Goal: Task Accomplishment & Management: Manage account settings

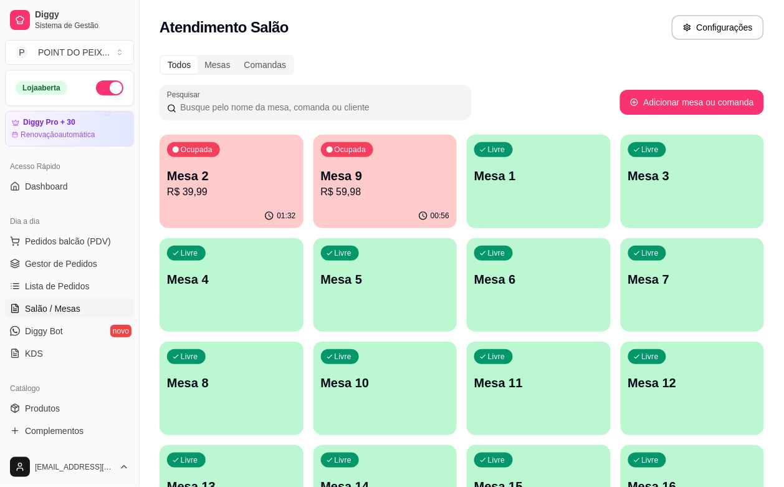
scroll to position [156, 0]
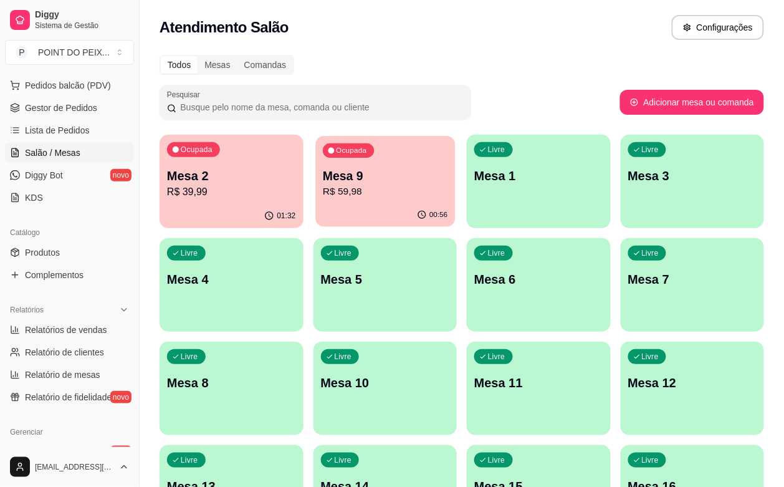
click at [362, 157] on div "Ocupada Mesa 9 R$ 59,98" at bounding box center [386, 169] width 140 height 67
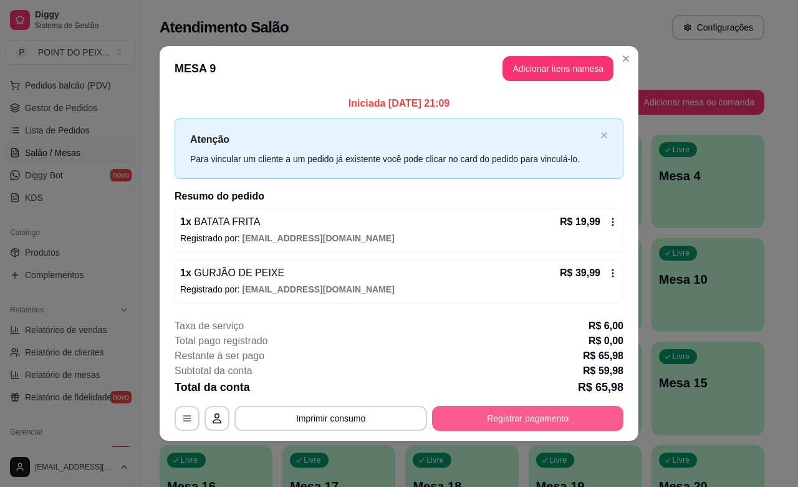
click at [572, 418] on button "Registrar pagamento" at bounding box center [527, 418] width 191 height 25
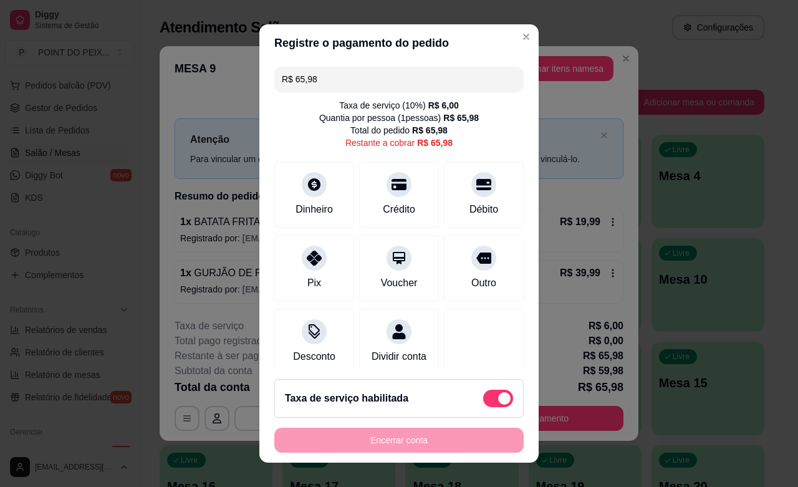
click at [498, 394] on span at bounding box center [504, 398] width 12 height 12
click at [483, 400] on input "checkbox" at bounding box center [487, 404] width 8 height 8
checkbox input "true"
type input "R$ 59,98"
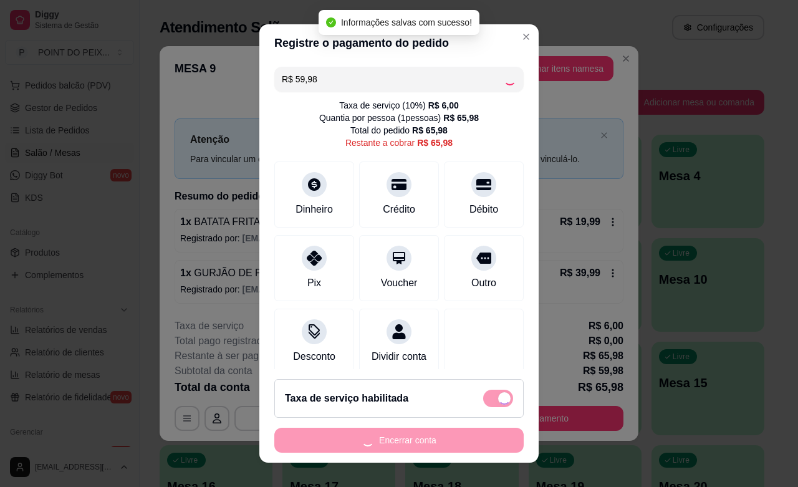
checkbox input "false"
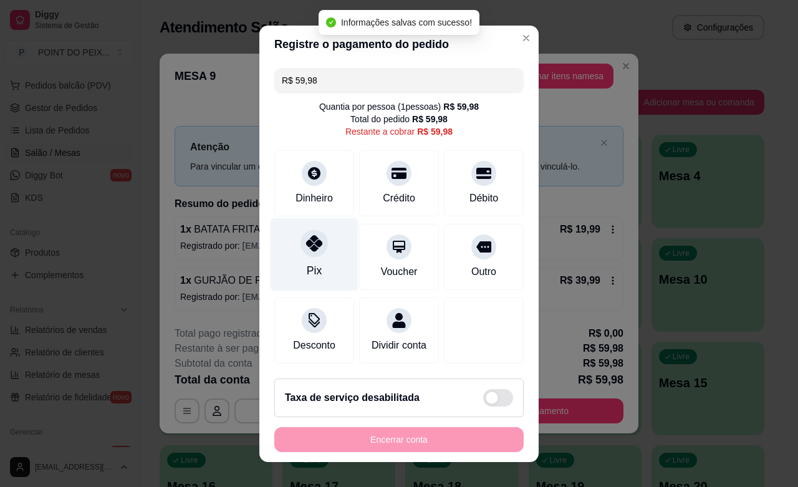
click at [316, 258] on div "Pix" at bounding box center [315, 254] width 88 height 73
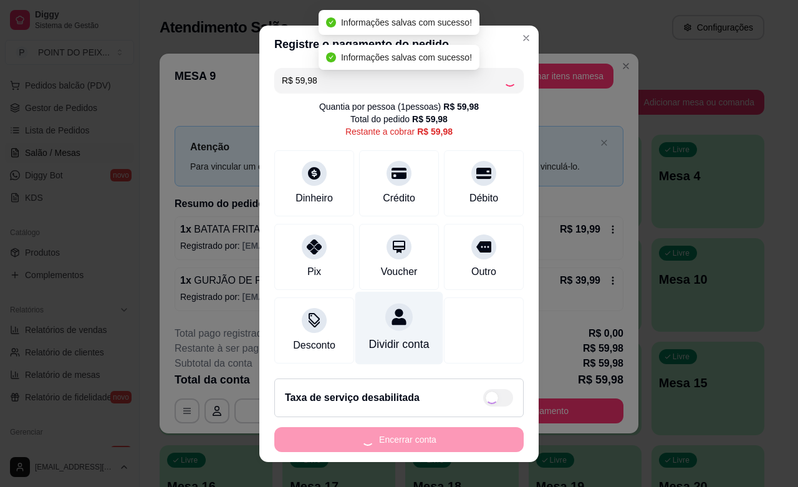
type input "R$ 0,00"
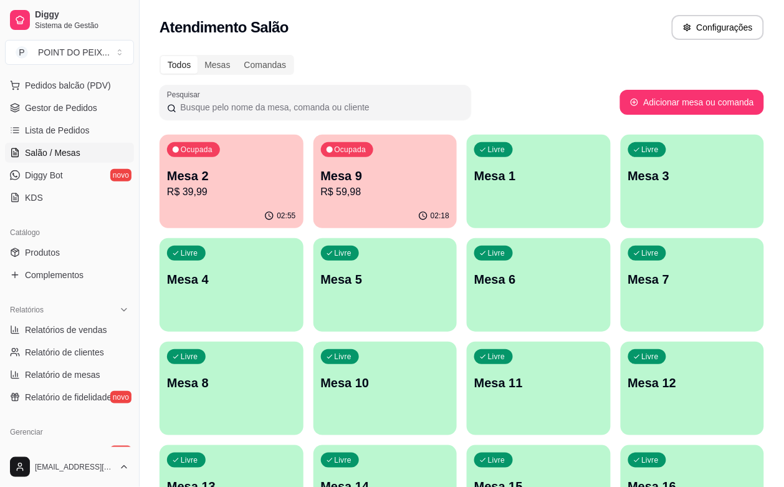
click at [218, 186] on p "R$ 39,99" at bounding box center [231, 192] width 129 height 15
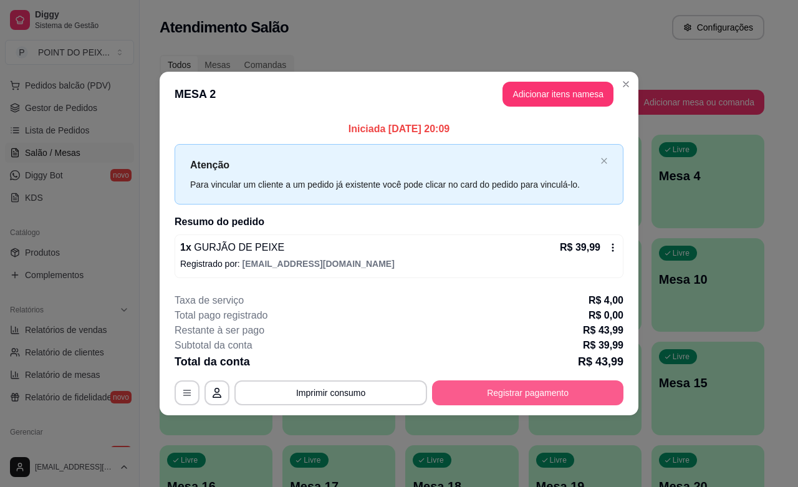
click at [531, 390] on button "Registrar pagamento" at bounding box center [527, 392] width 191 height 25
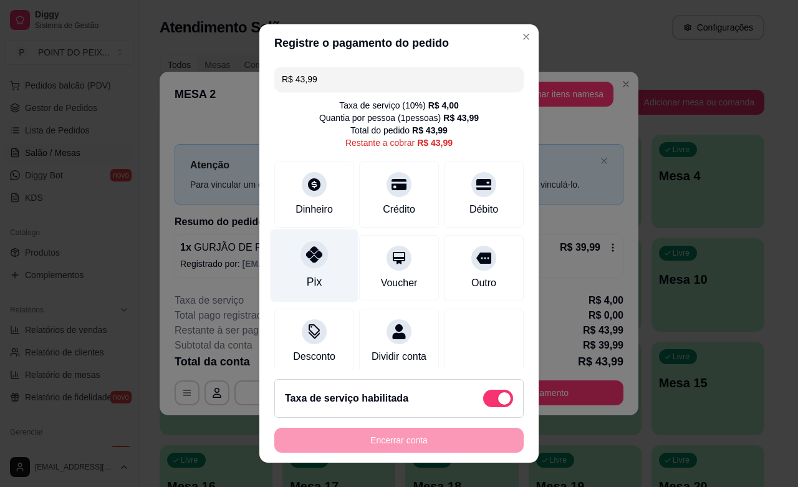
click at [301, 265] on div at bounding box center [314, 254] width 27 height 27
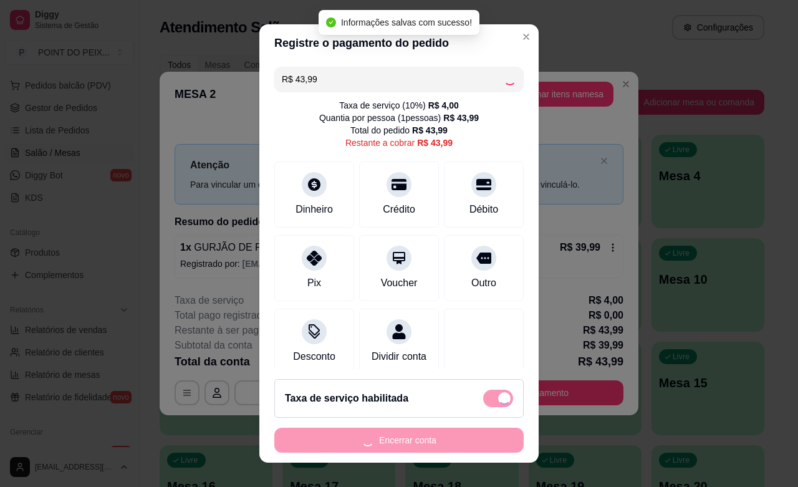
type input "R$ 0,00"
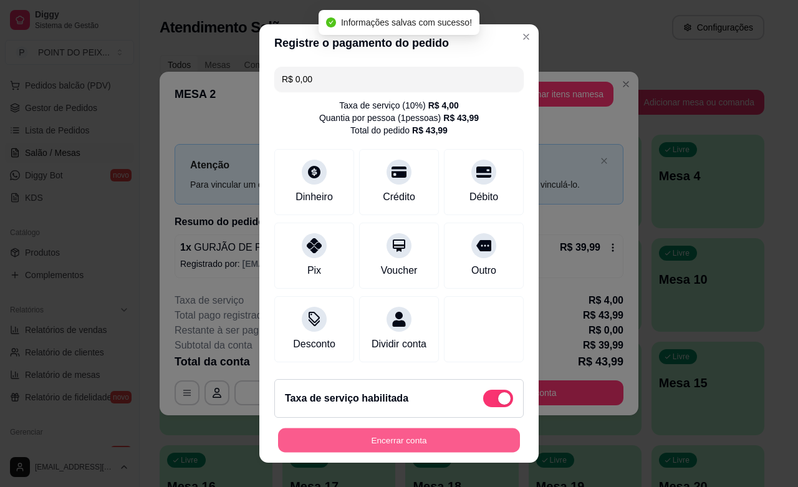
click at [418, 443] on button "Encerrar conta" at bounding box center [399, 440] width 242 height 24
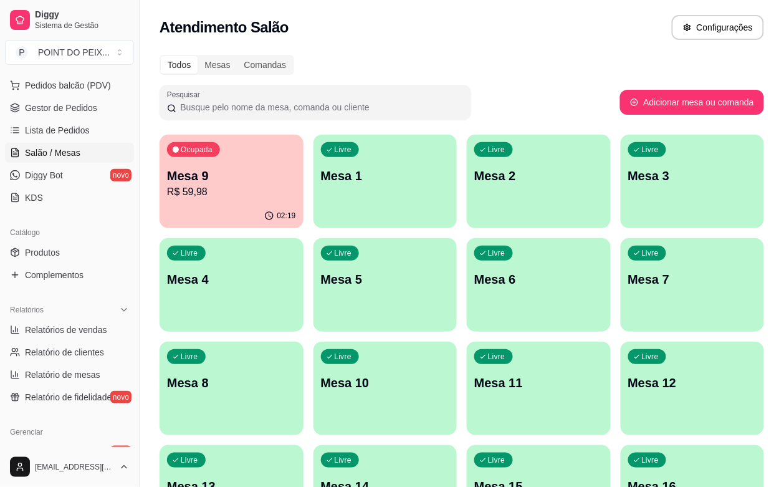
click at [253, 168] on p "Mesa 9" at bounding box center [231, 175] width 129 height 17
click at [90, 332] on span "Relatórios de vendas" at bounding box center [66, 330] width 82 height 12
select select "ALL"
select select "0"
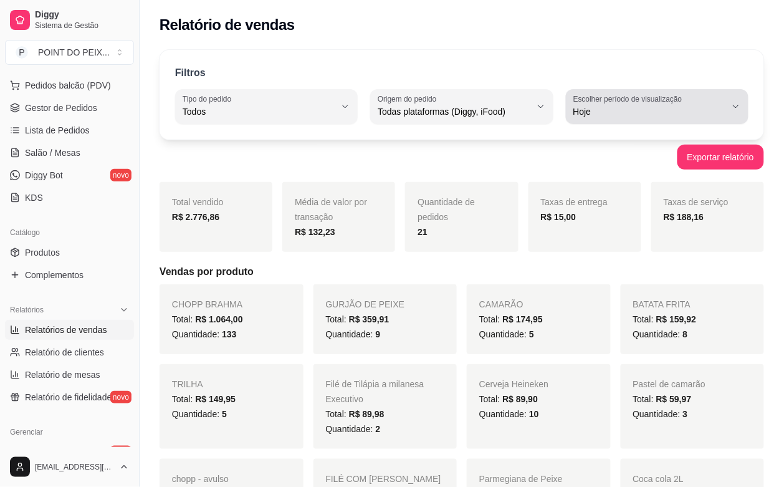
click at [740, 113] on button "Escolher período de visualização Hoje" at bounding box center [657, 106] width 183 height 35
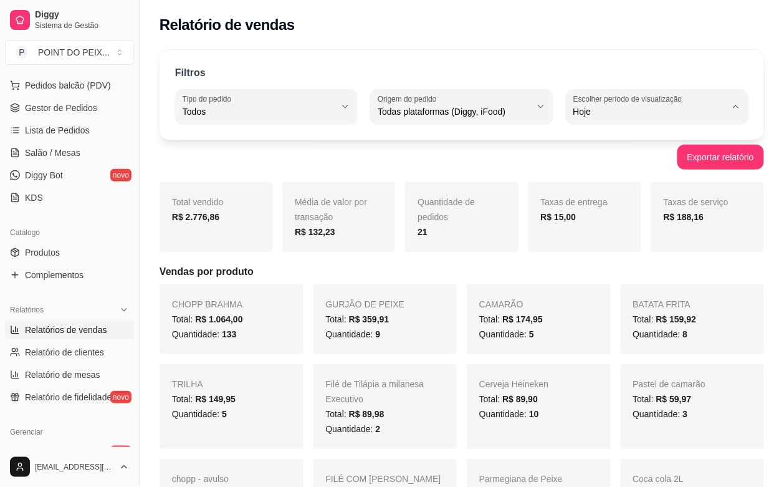
click at [587, 168] on span "Ontem" at bounding box center [651, 162] width 145 height 12
type input "1"
select select "1"
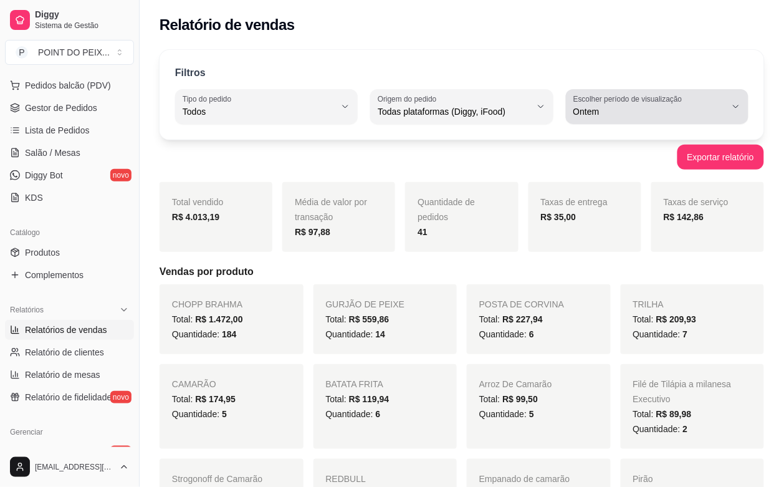
click at [740, 108] on icon "button" at bounding box center [736, 107] width 10 height 10
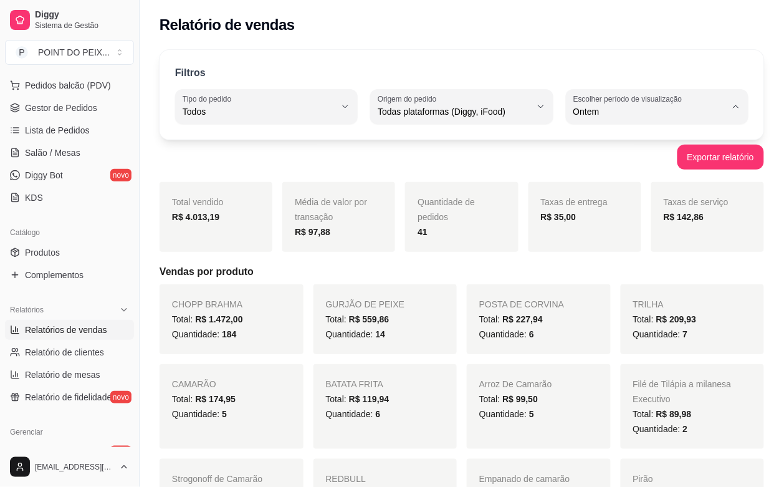
click at [627, 142] on span "Hoje" at bounding box center [651, 141] width 145 height 12
type input "0"
select select "0"
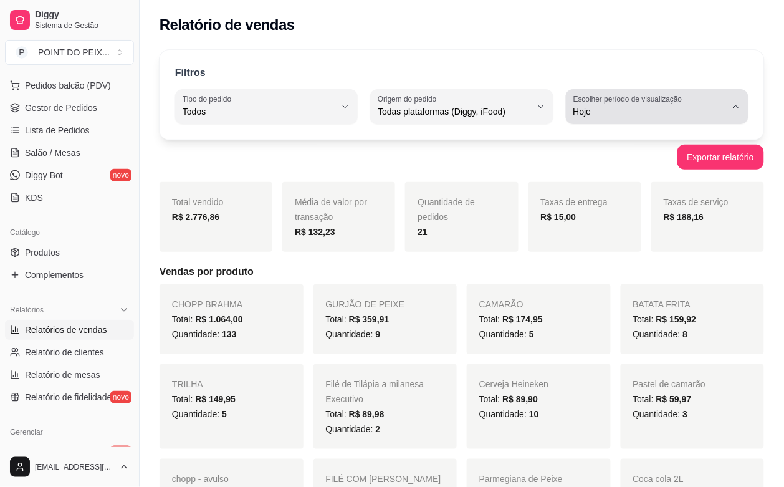
click at [733, 107] on icon "button" at bounding box center [736, 107] width 10 height 10
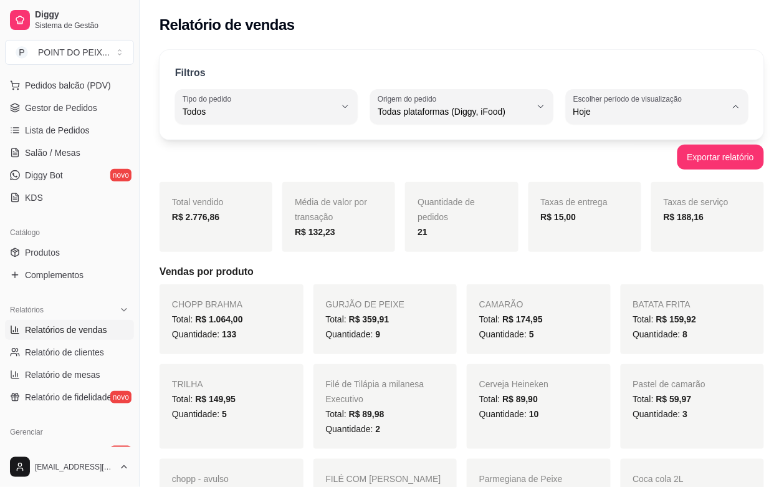
click at [625, 179] on span "7 dias" at bounding box center [651, 182] width 145 height 12
type input "7"
select select "7"
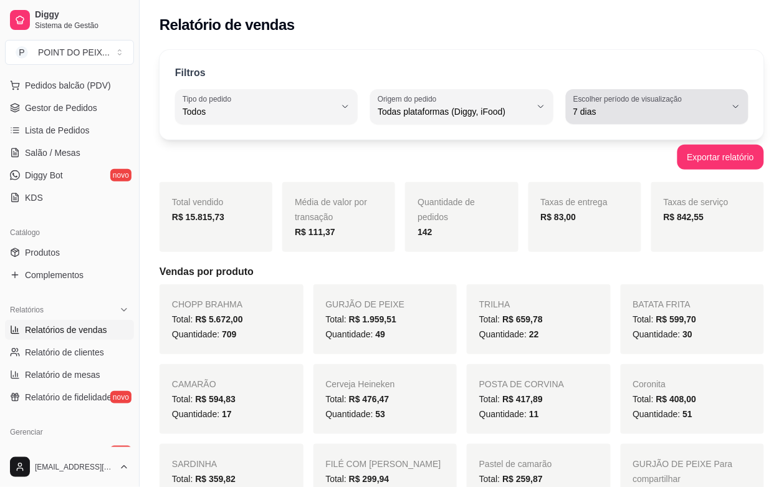
click at [736, 112] on button "Escolher período de visualização 7 dias" at bounding box center [657, 106] width 183 height 35
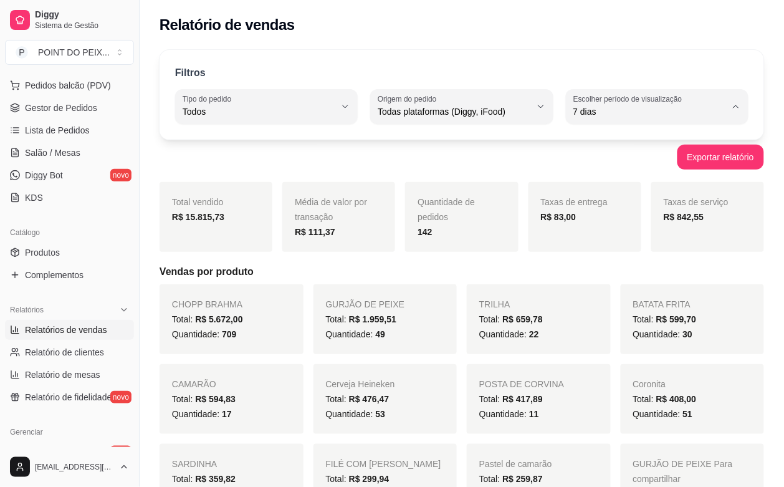
click at [634, 159] on span "Ontem" at bounding box center [651, 162] width 145 height 12
type input "1"
select select "1"
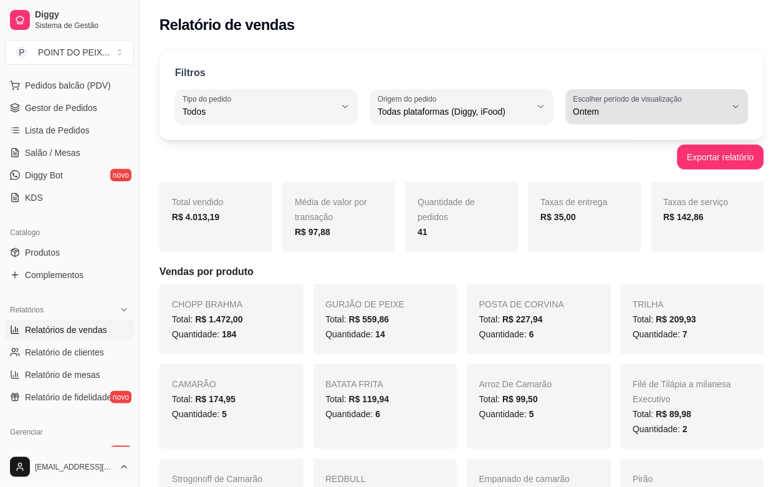
click at [738, 112] on button "Escolher período de visualização Ontem" at bounding box center [657, 106] width 183 height 35
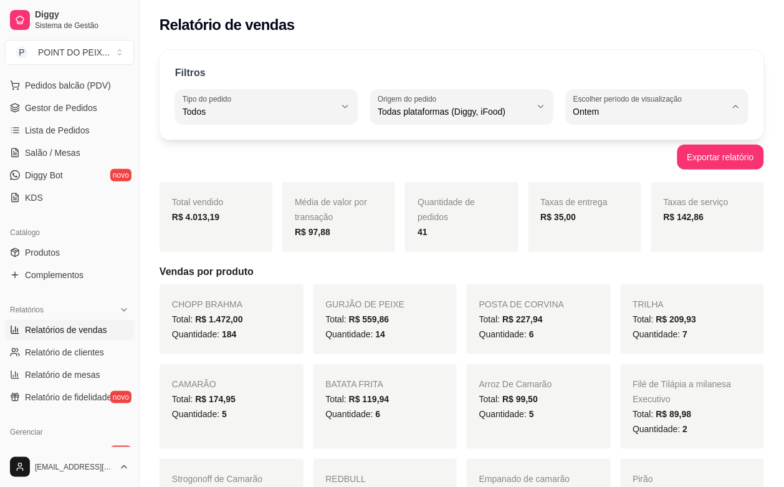
click at [646, 147] on span "Hoje" at bounding box center [651, 141] width 145 height 12
type input "0"
select select "0"
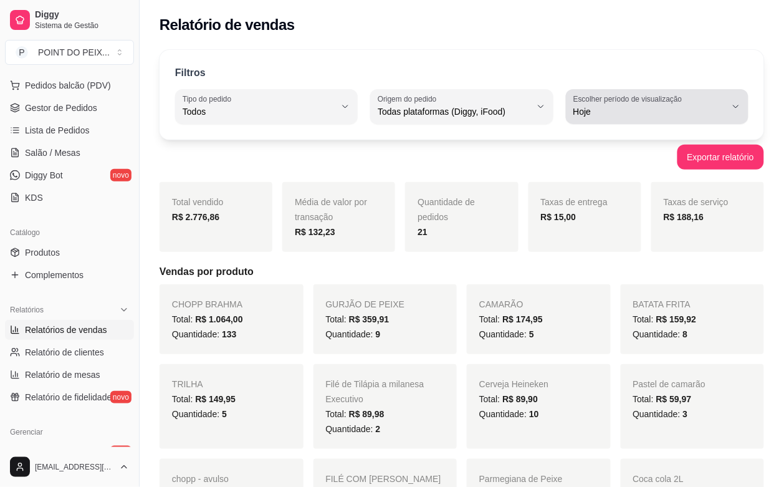
click at [739, 109] on icon "button" at bounding box center [736, 107] width 10 height 10
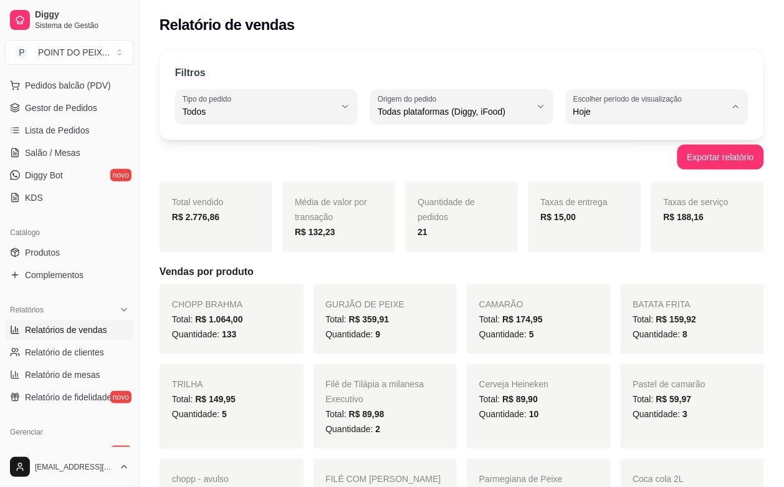
click at [718, 65] on div "Filtros" at bounding box center [462, 73] width 574 height 16
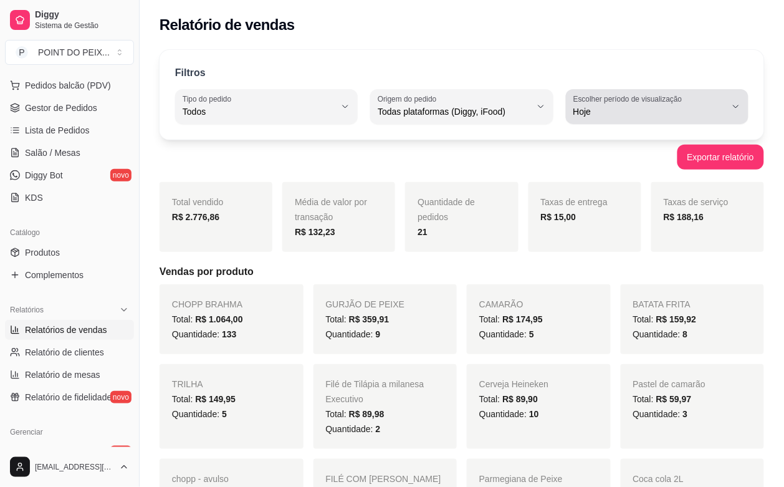
click at [737, 110] on icon "button" at bounding box center [736, 107] width 10 height 10
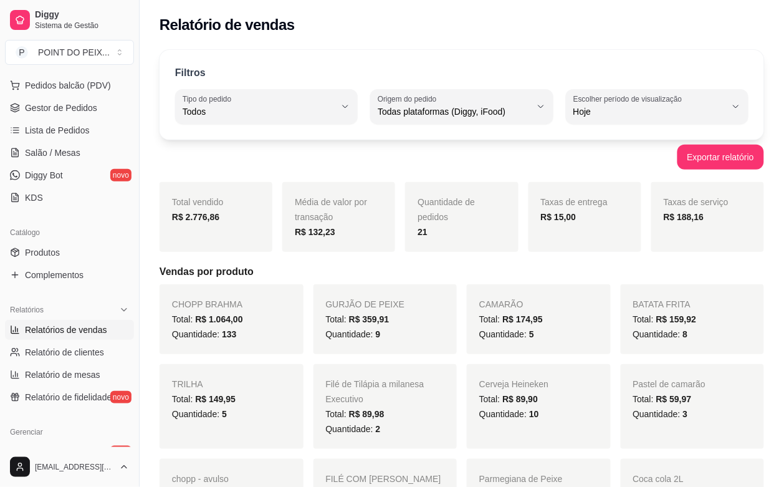
click at [684, 41] on div "Relatório de vendas" at bounding box center [462, 21] width 645 height 42
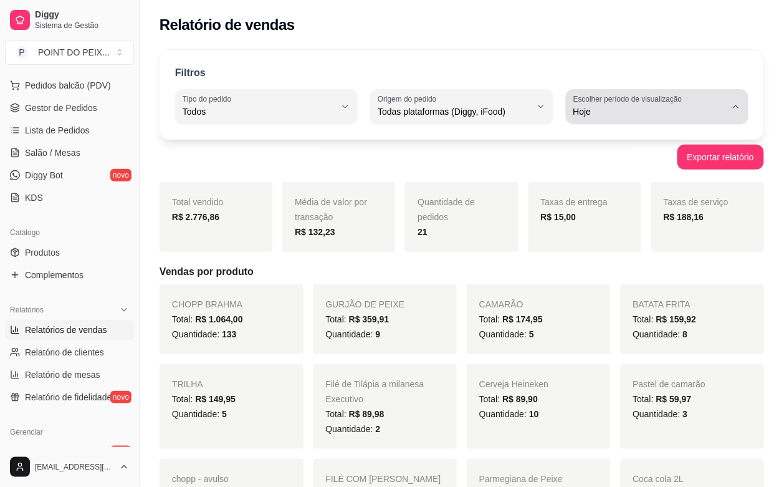
click at [737, 106] on icon "button" at bounding box center [736, 107] width 10 height 10
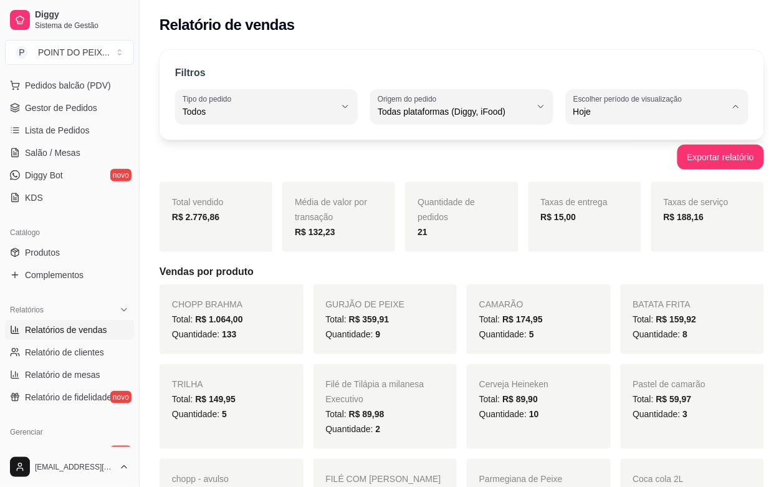
click at [614, 166] on span "Ontem" at bounding box center [651, 162] width 145 height 12
type input "1"
select select "1"
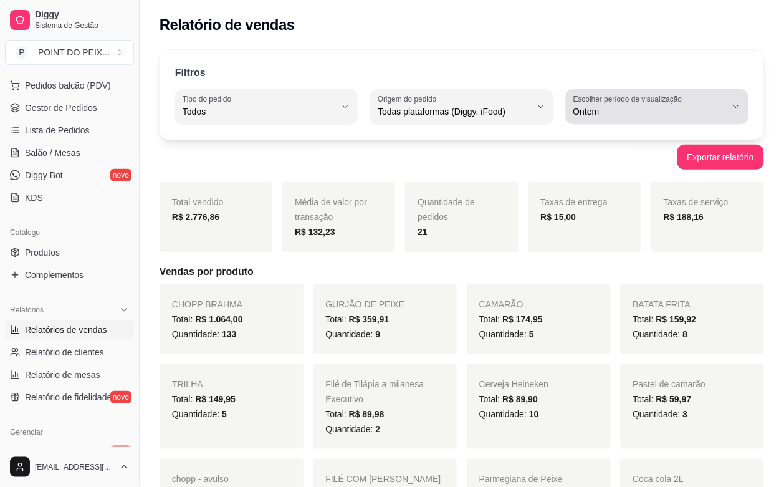
click at [742, 110] on button "Escolher período de visualização Ontem" at bounding box center [657, 106] width 183 height 35
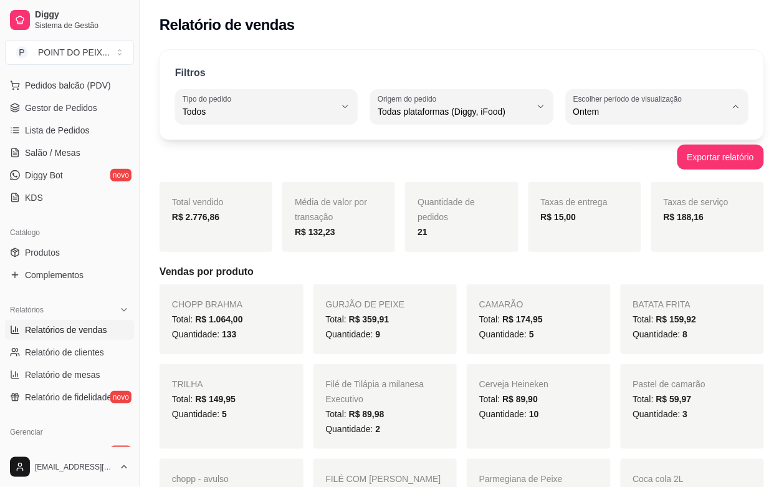
click at [616, 138] on span "Hoje" at bounding box center [651, 141] width 145 height 12
type input "0"
select select "0"
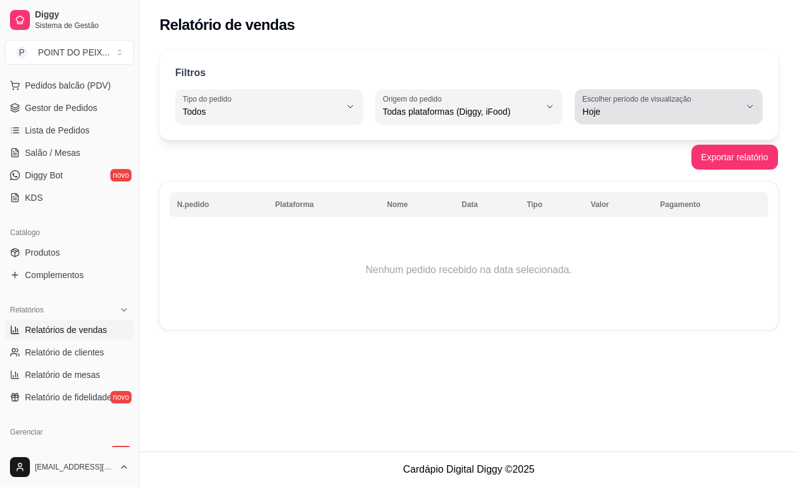
click at [750, 112] on button "Escolher período de visualização Hoje" at bounding box center [669, 106] width 188 height 35
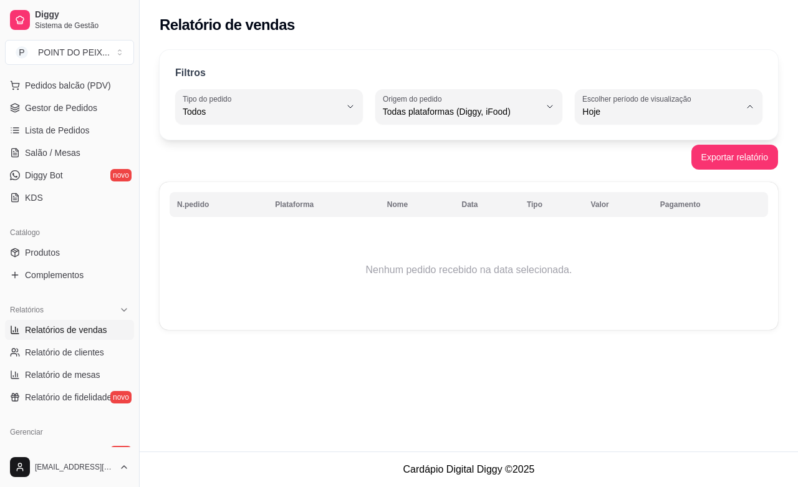
click at [633, 135] on span "Hoje" at bounding box center [663, 141] width 149 height 12
click at [32, 178] on span "Diggy Bot" at bounding box center [44, 175] width 38 height 12
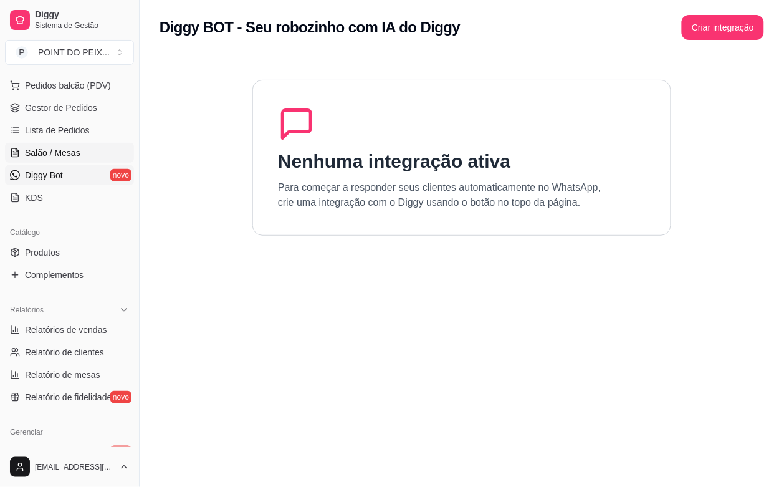
click at [45, 154] on span "Salão / Mesas" at bounding box center [52, 153] width 55 height 12
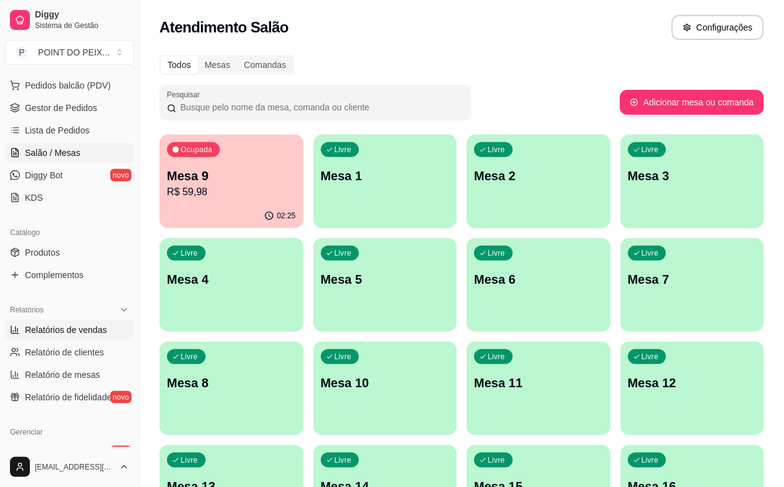
click at [95, 330] on span "Relatórios de vendas" at bounding box center [66, 330] width 82 height 12
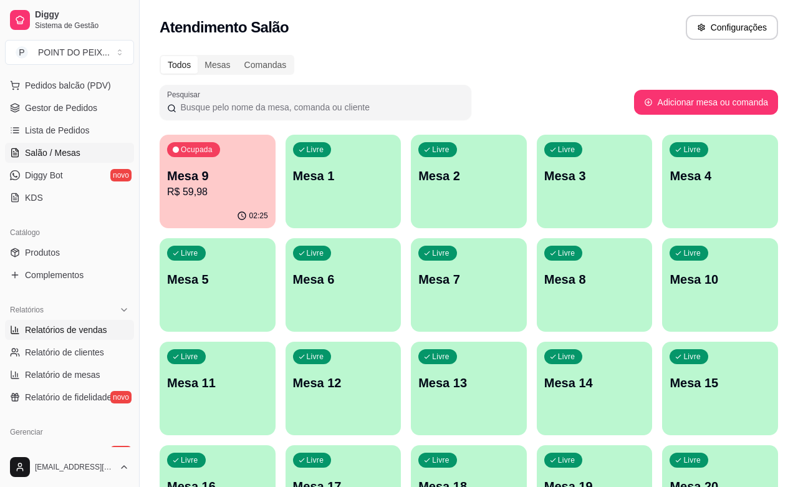
select select "ALL"
select select "0"
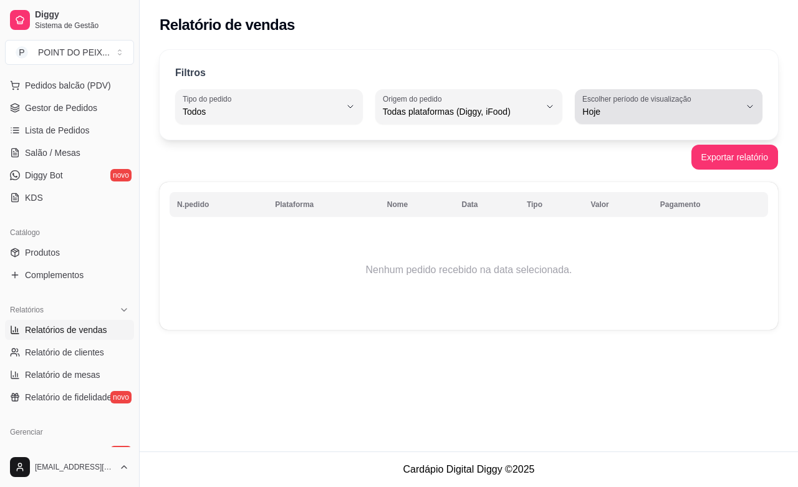
click at [751, 111] on icon "button" at bounding box center [750, 107] width 10 height 10
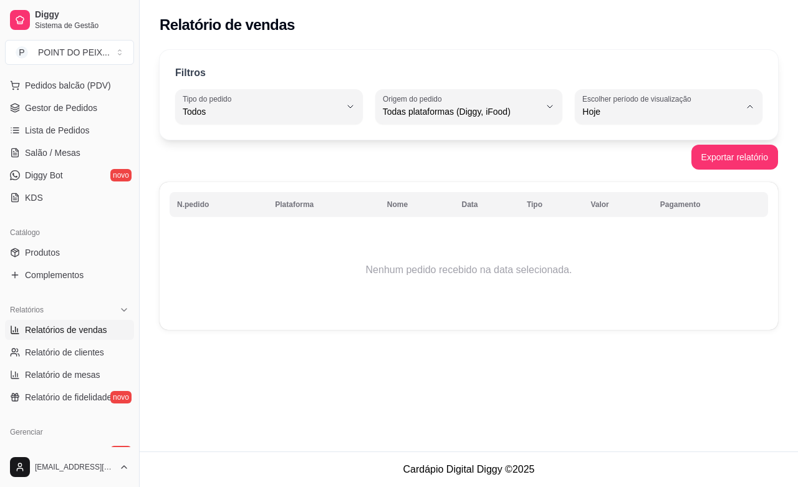
click at [599, 168] on span "Ontem" at bounding box center [663, 162] width 149 height 12
type input "1"
select select "1"
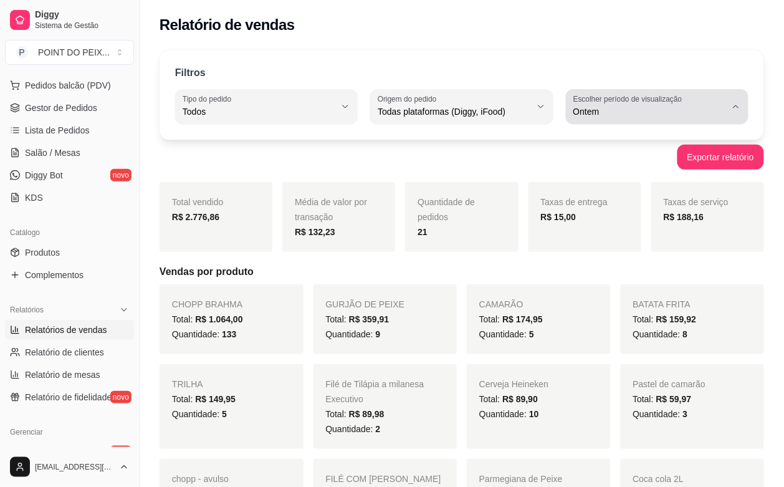
click at [740, 111] on icon "button" at bounding box center [736, 107] width 10 height 10
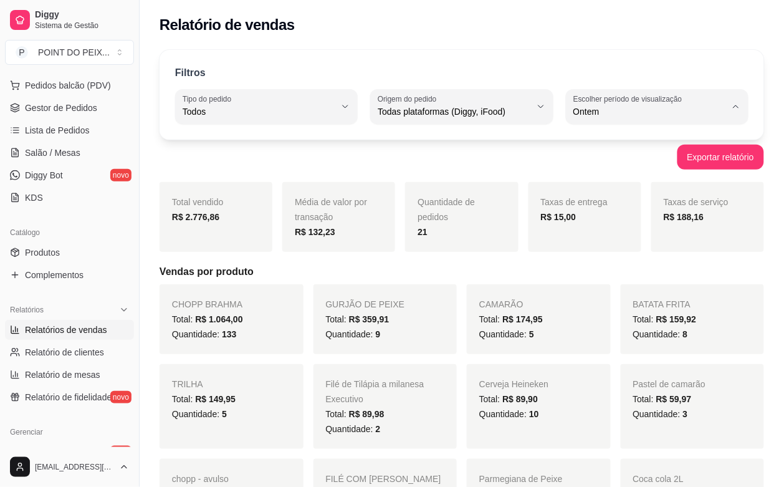
click at [605, 269] on span "Customizado" at bounding box center [651, 264] width 145 height 12
type input "-1"
select select "-1"
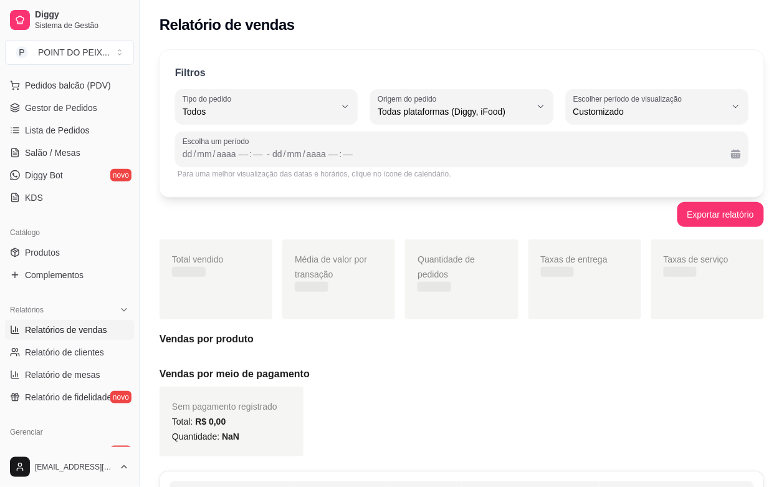
scroll to position [11, 0]
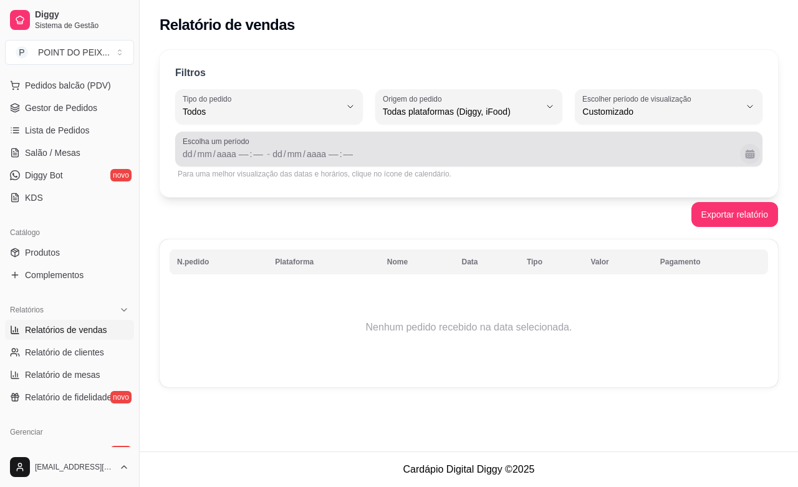
click at [750, 152] on button "Calendário" at bounding box center [750, 154] width 20 height 20
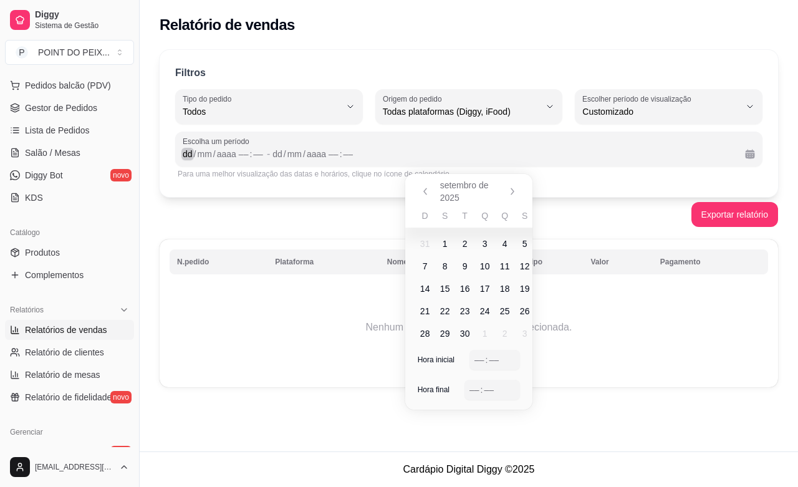
click at [193, 153] on div "/" at bounding box center [195, 154] width 5 height 12
click at [488, 266] on span "10" at bounding box center [485, 266] width 10 height 12
click at [484, 269] on span "10" at bounding box center [485, 266] width 10 height 12
click at [193, 153] on div "/" at bounding box center [195, 154] width 5 height 12
click at [481, 266] on span "10" at bounding box center [485, 266] width 10 height 12
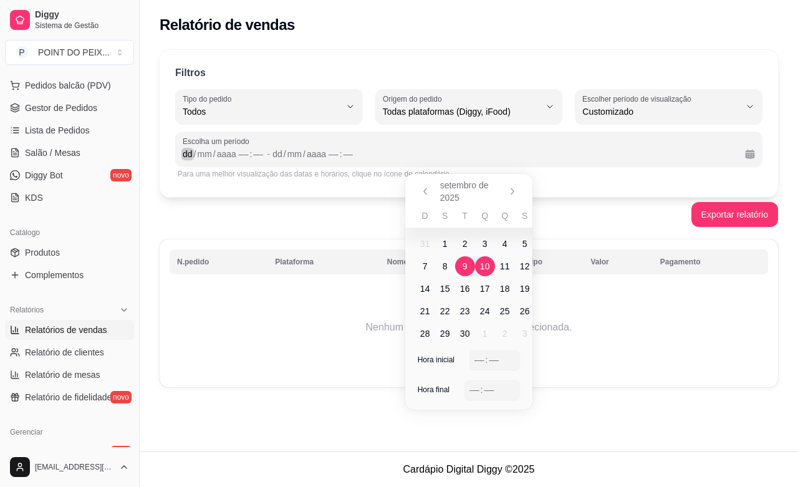
click at [191, 153] on div "dd" at bounding box center [187, 154] width 12 height 12
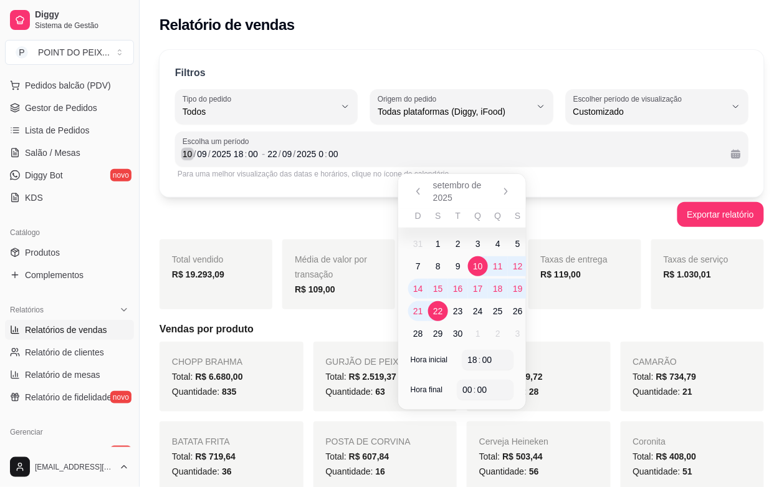
click at [193, 154] on div "/" at bounding box center [195, 154] width 5 height 12
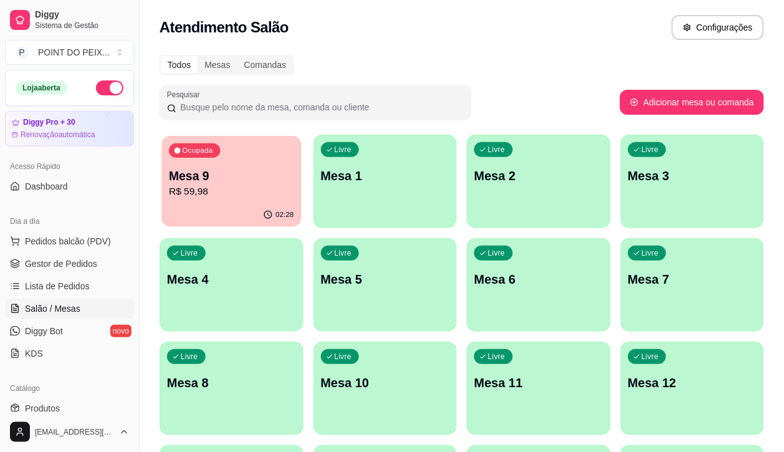
click at [265, 194] on div "Ocupada Mesa 9 R$ 59,98" at bounding box center [232, 169] width 140 height 67
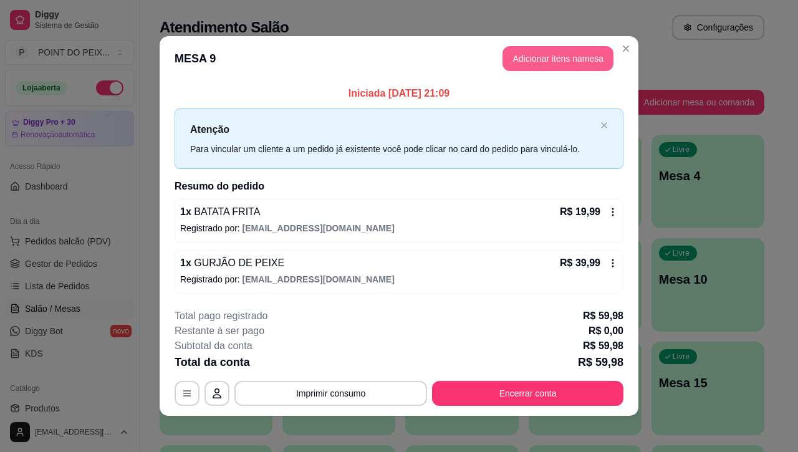
click at [549, 54] on button "Adicionar itens na mesa" at bounding box center [558, 58] width 111 height 25
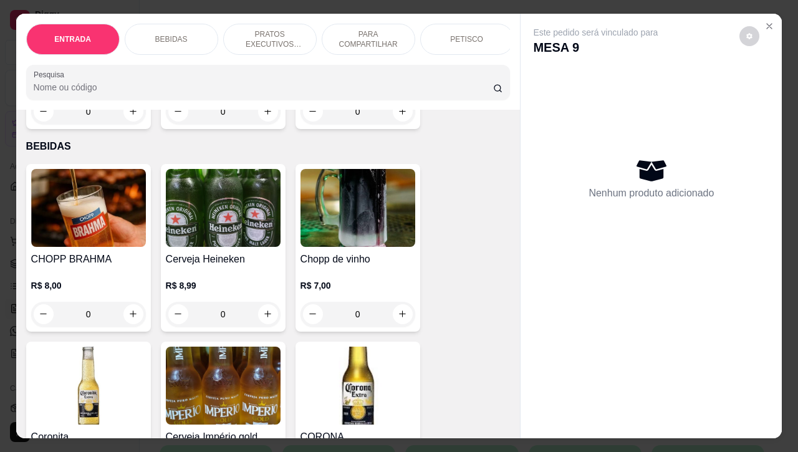
scroll to position [234, 0]
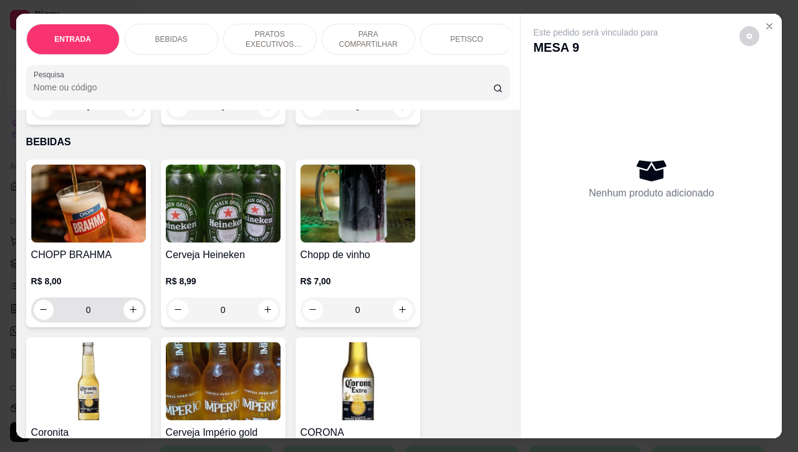
click at [131, 320] on button "increase-product-quantity" at bounding box center [133, 310] width 20 height 20
click at [132, 320] on button "increase-product-quantity" at bounding box center [133, 310] width 20 height 20
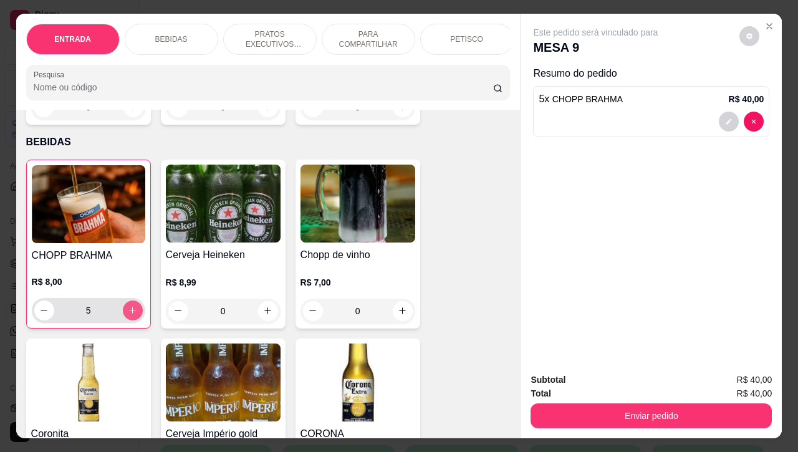
click at [132, 321] on button "increase-product-quantity" at bounding box center [133, 311] width 20 height 20
type input "7"
click at [258, 317] on button "increase-product-quantity" at bounding box center [268, 311] width 20 height 20
click at [263, 316] on icon "increase-product-quantity" at bounding box center [267, 310] width 9 height 9
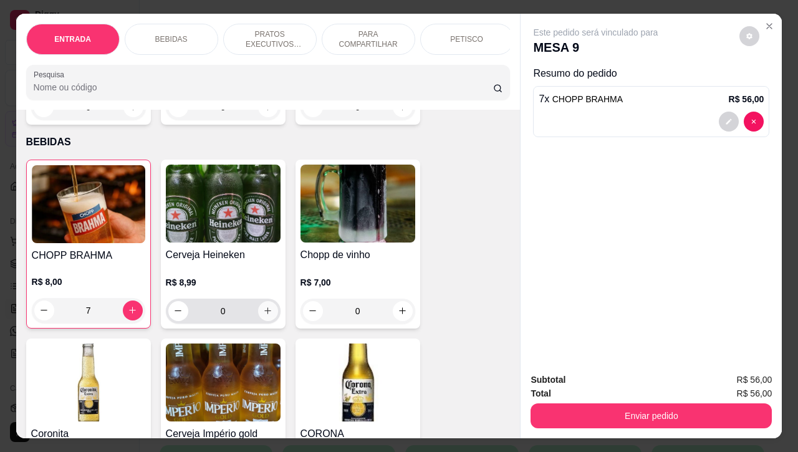
click at [263, 316] on icon "increase-product-quantity" at bounding box center [267, 310] width 9 height 9
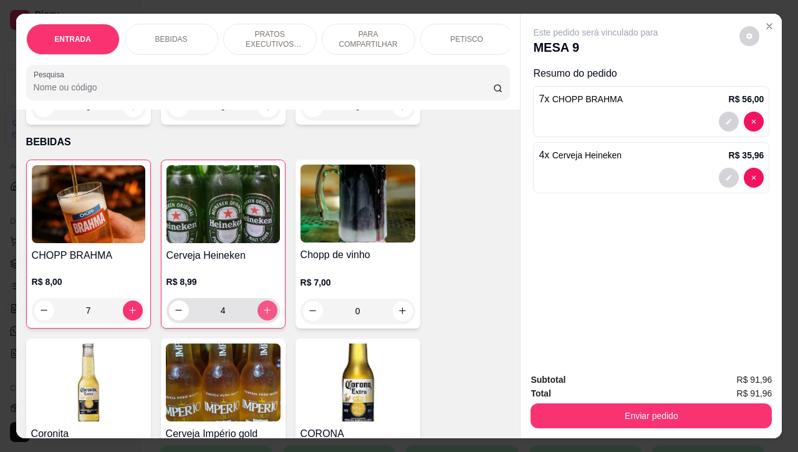
type input "4"
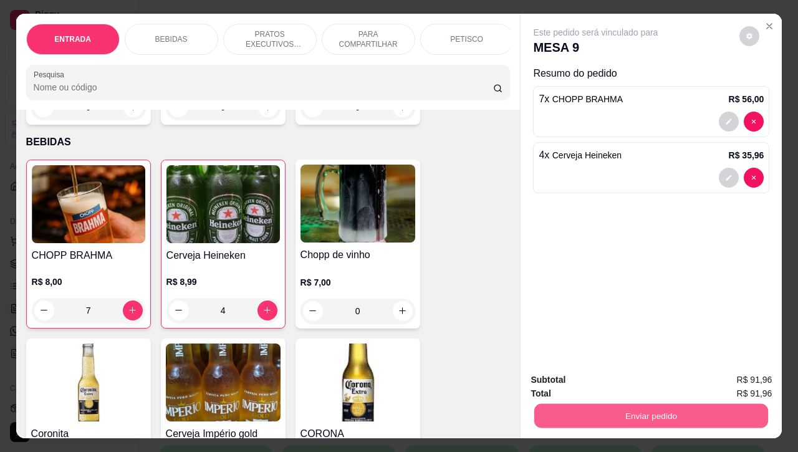
click at [652, 410] on button "Enviar pedido" at bounding box center [651, 416] width 234 height 24
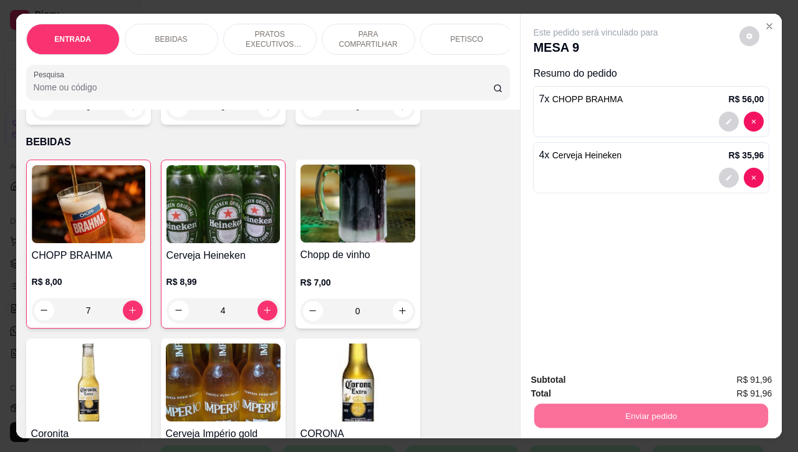
click at [612, 381] on button "Não registrar e enviar pedido" at bounding box center [609, 379] width 130 height 24
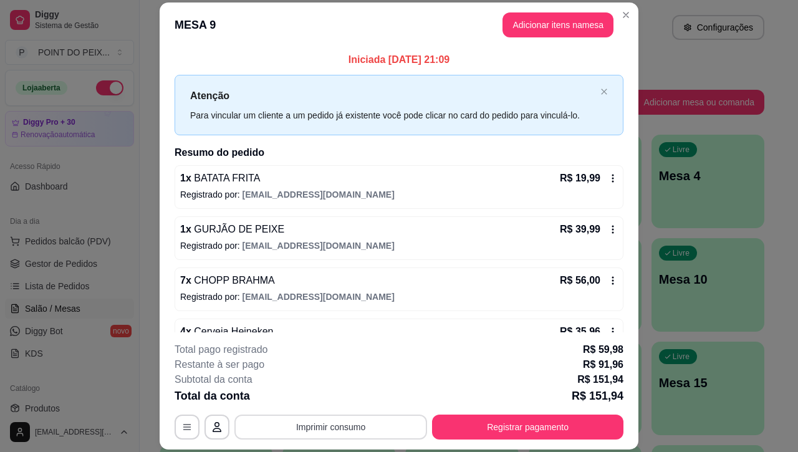
click at [400, 432] on button "Imprimir consumo" at bounding box center [330, 427] width 193 height 25
click at [344, 399] on button "IMPRESSORA" at bounding box center [327, 397] width 87 height 19
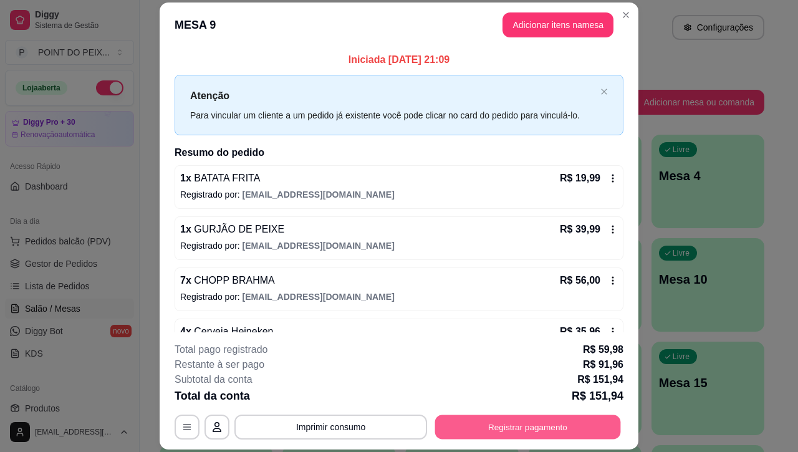
click at [522, 432] on button "Registrar pagamento" at bounding box center [528, 427] width 186 height 24
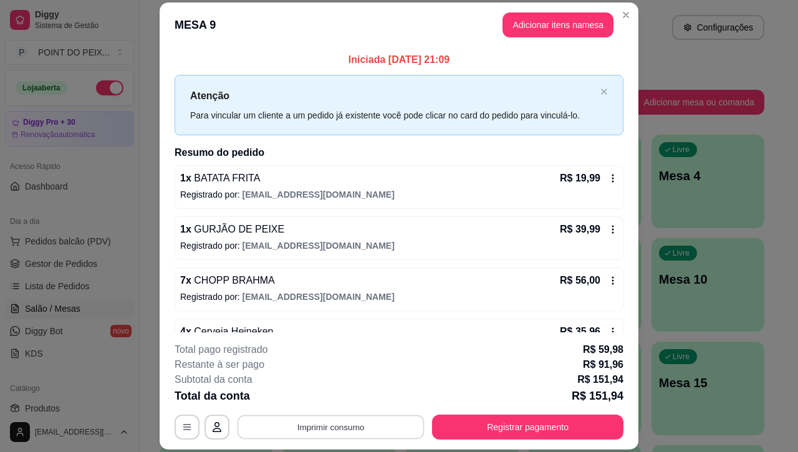
click at [350, 419] on button "Imprimir consumo" at bounding box center [331, 427] width 187 height 24
click at [342, 390] on button "IMPRESSORA" at bounding box center [328, 398] width 90 height 20
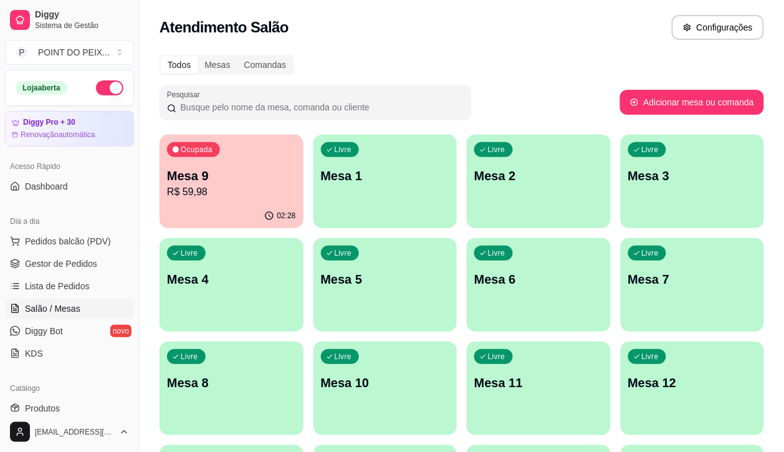
click at [162, 169] on div "Ocupada Mesa 9 R$ 59,98" at bounding box center [232, 169] width 144 height 69
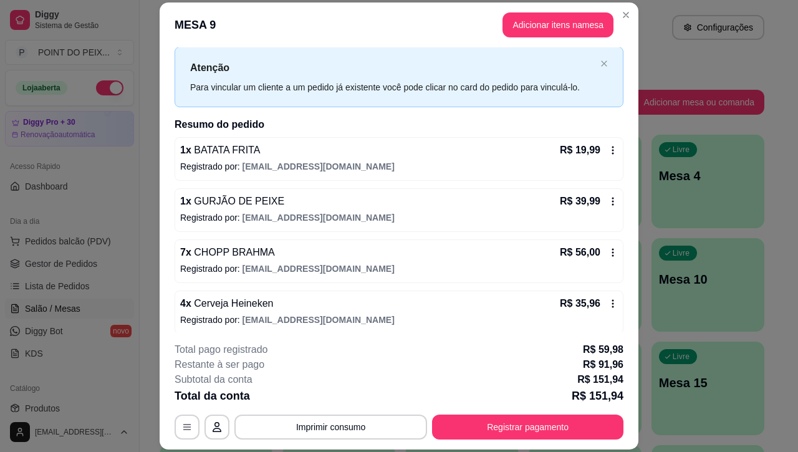
scroll to position [36, 0]
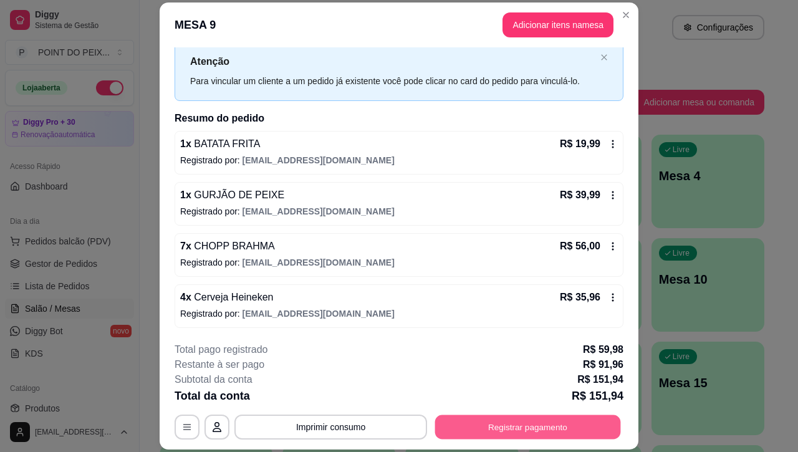
click at [501, 438] on button "Registrar pagamento" at bounding box center [528, 427] width 186 height 24
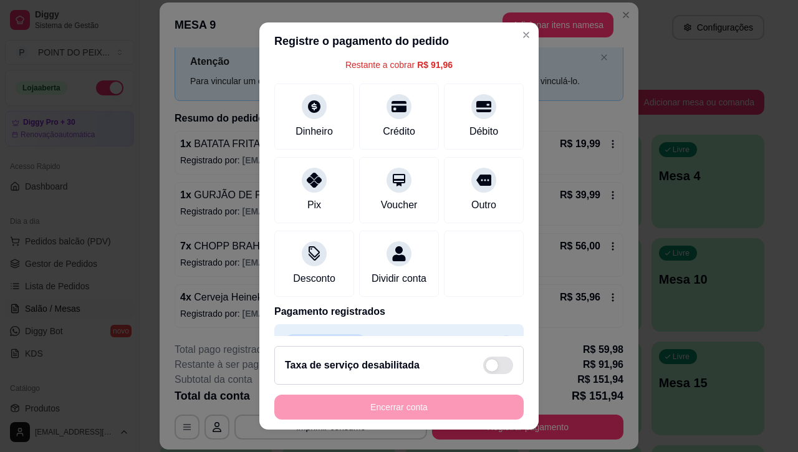
scroll to position [110, 0]
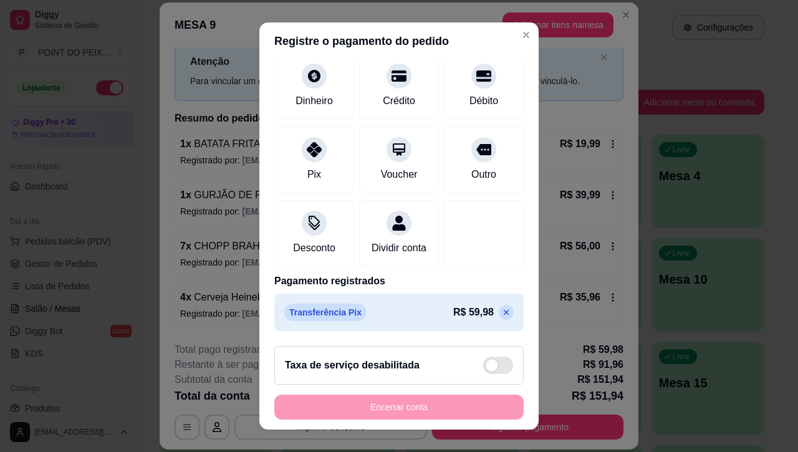
click at [504, 314] on icon at bounding box center [507, 313] width 6 height 6
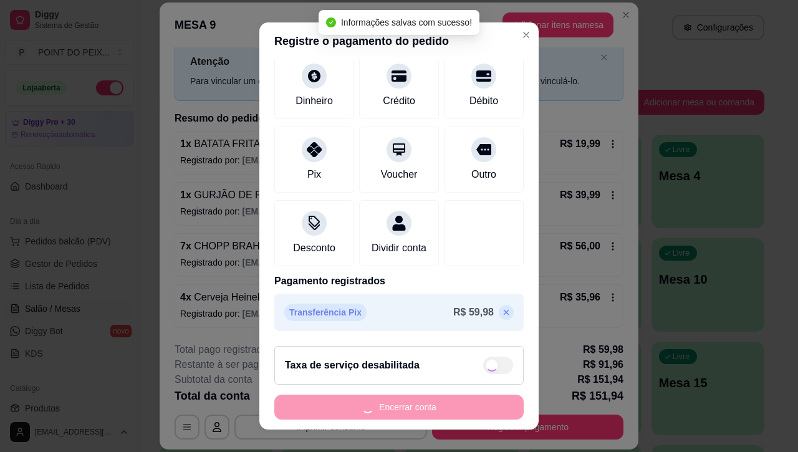
type input "R$ 151,94"
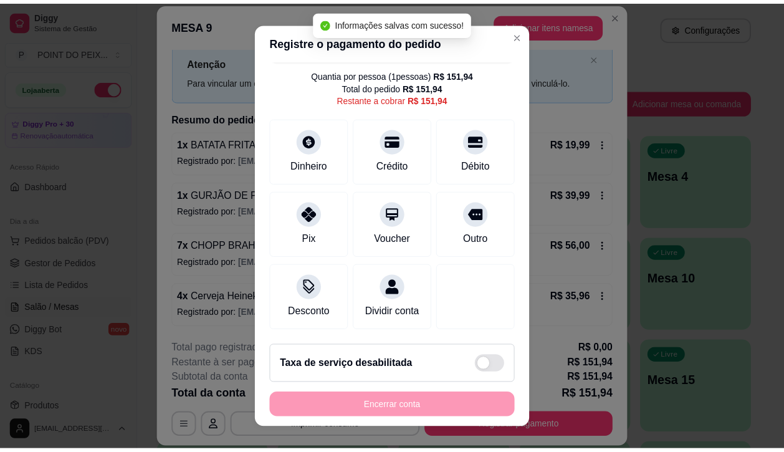
scroll to position [45, 0]
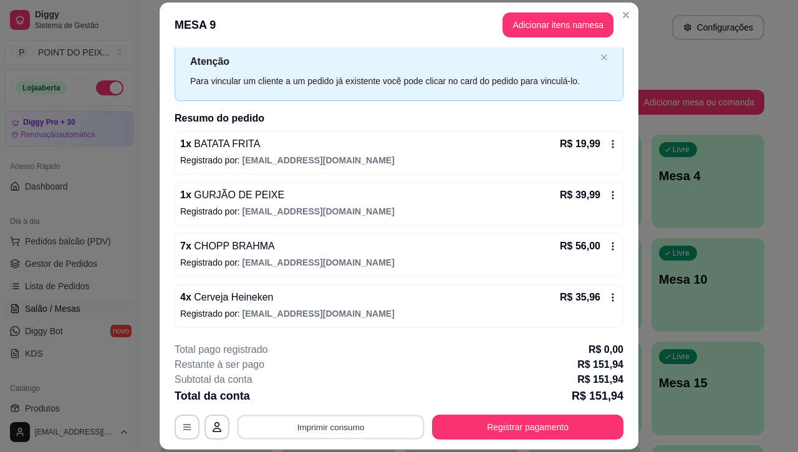
click at [355, 422] on button "Imprimir consumo" at bounding box center [331, 427] width 187 height 24
click at [338, 396] on button "IMPRESSORA" at bounding box center [328, 398] width 90 height 20
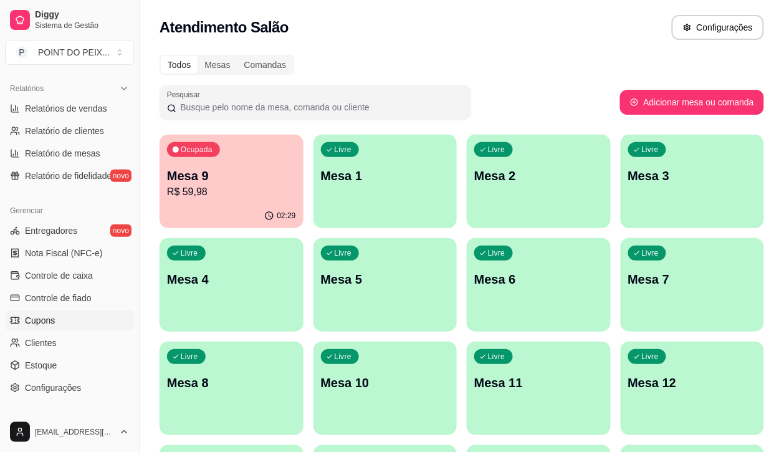
scroll to position [445, 0]
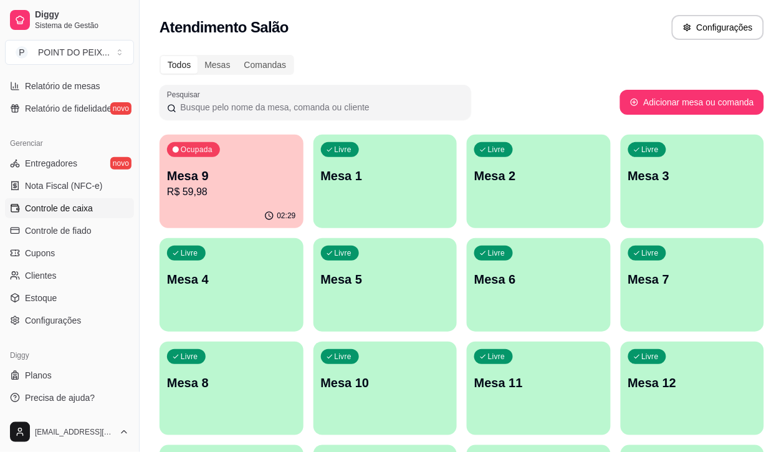
click at [67, 213] on span "Controle de caixa" at bounding box center [59, 208] width 68 height 12
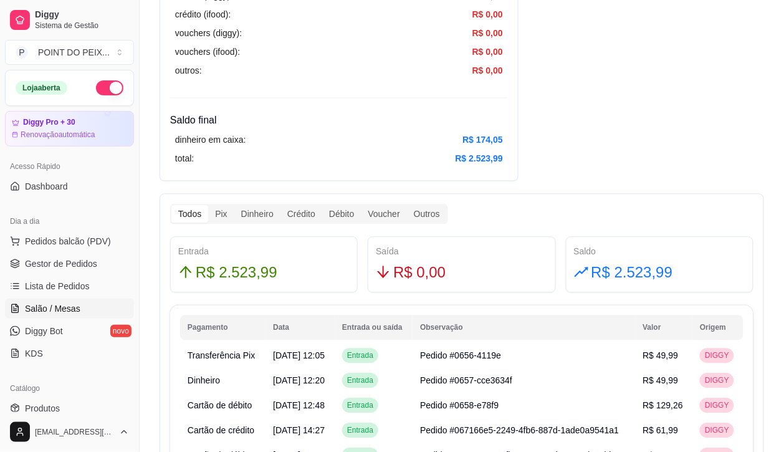
click at [64, 316] on link "Salão / Mesas" at bounding box center [69, 309] width 129 height 20
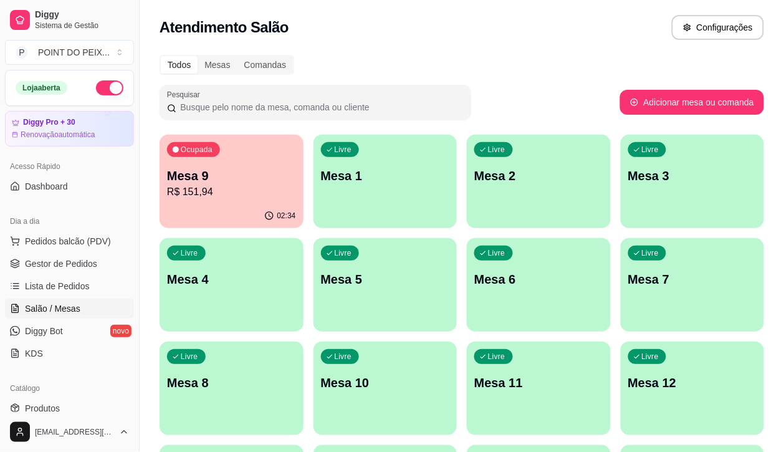
click at [214, 205] on div "02:34" at bounding box center [232, 216] width 144 height 24
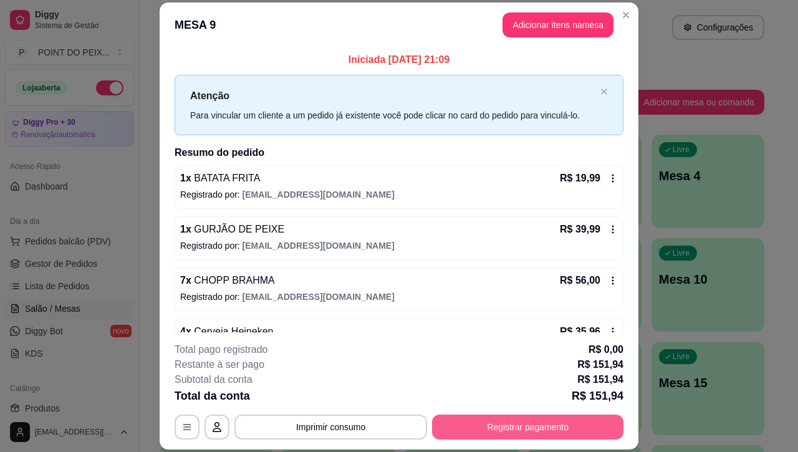
click at [567, 429] on button "Registrar pagamento" at bounding box center [527, 427] width 191 height 25
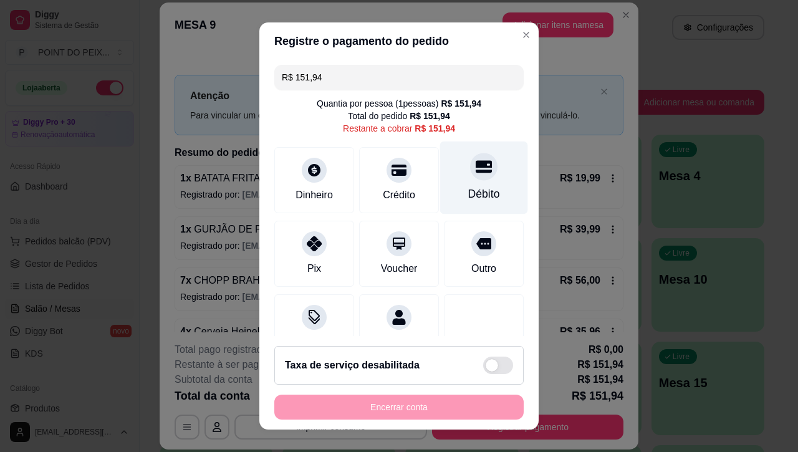
click at [468, 186] on div "Débito" at bounding box center [484, 194] width 32 height 16
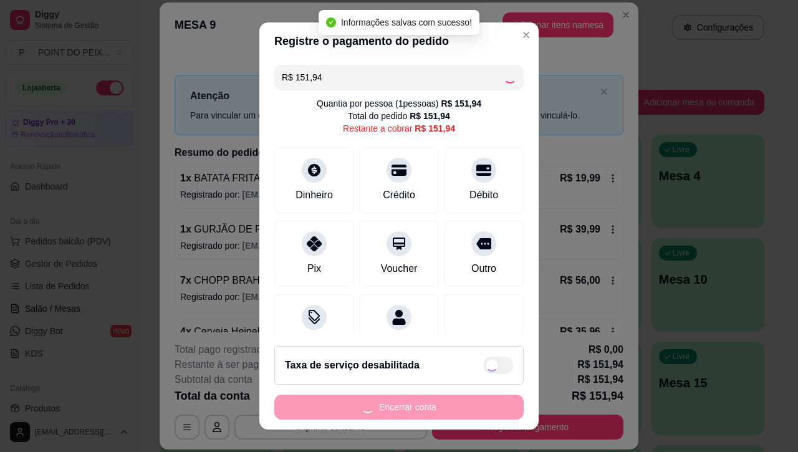
type input "R$ 0,00"
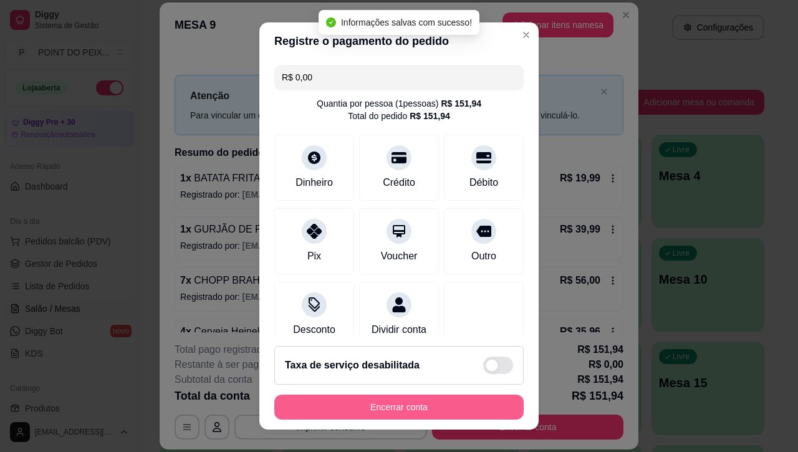
click at [433, 409] on button "Encerrar conta" at bounding box center [398, 407] width 249 height 25
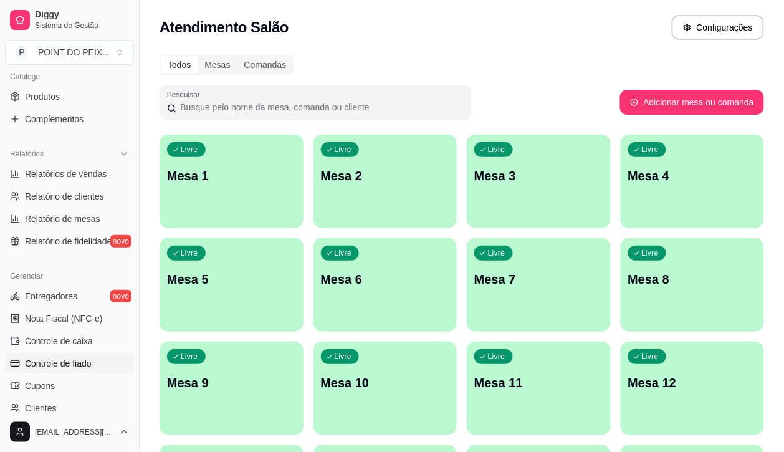
scroll to position [390, 0]
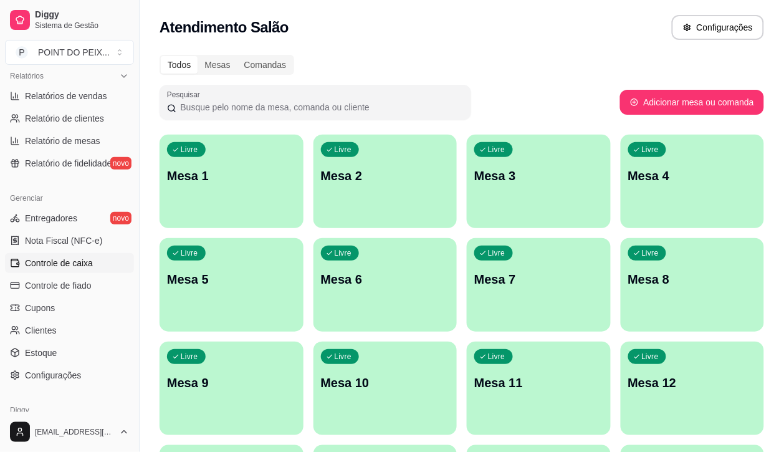
click at [83, 266] on span "Controle de caixa" at bounding box center [59, 263] width 68 height 12
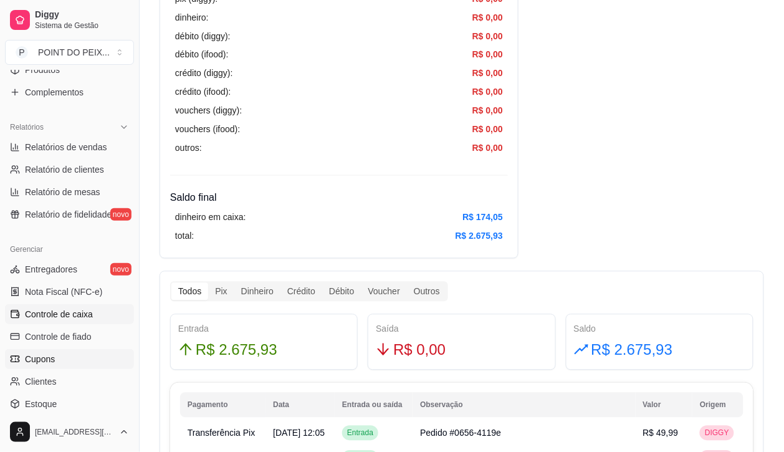
scroll to position [312, 0]
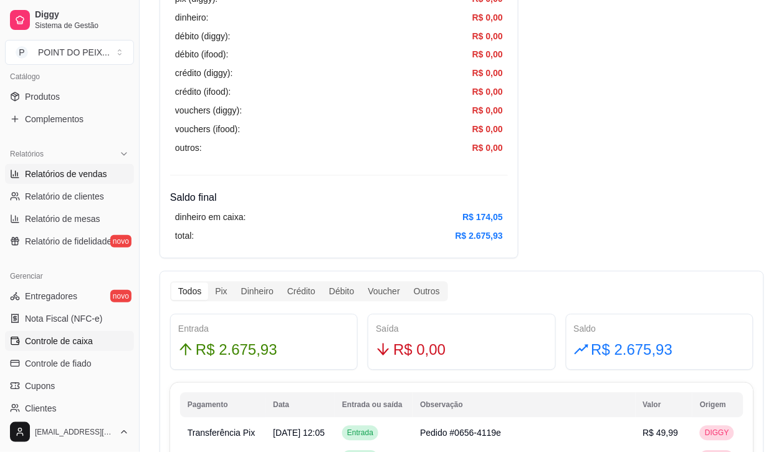
click at [95, 180] on span "Relatórios de vendas" at bounding box center [66, 174] width 82 height 12
select select "ALL"
select select "0"
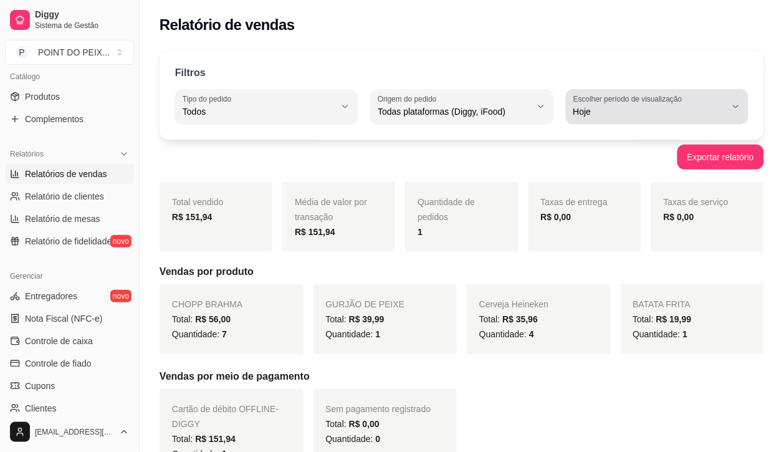
click at [739, 101] on button "Escolher período de visualização Hoje" at bounding box center [657, 106] width 183 height 35
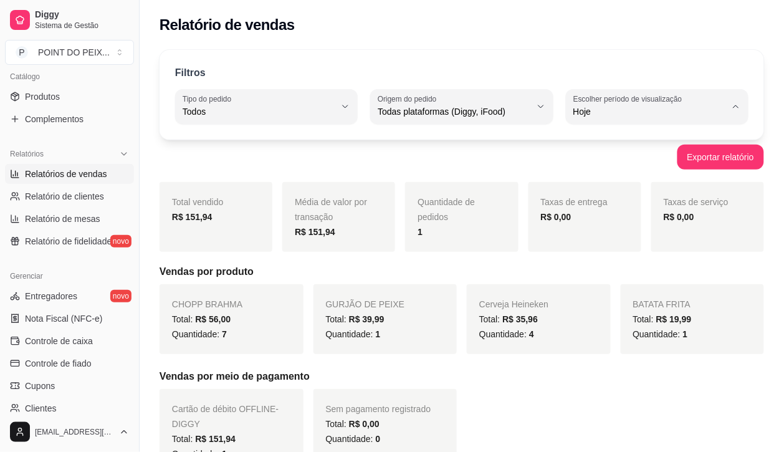
click at [611, 269] on span "Customizado" at bounding box center [651, 264] width 145 height 12
type input "-1"
select select "-1"
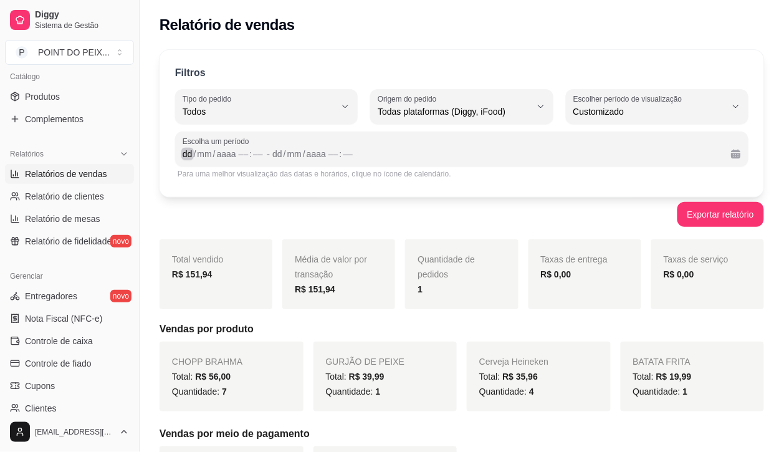
click at [185, 153] on div "dd" at bounding box center [187, 154] width 12 height 12
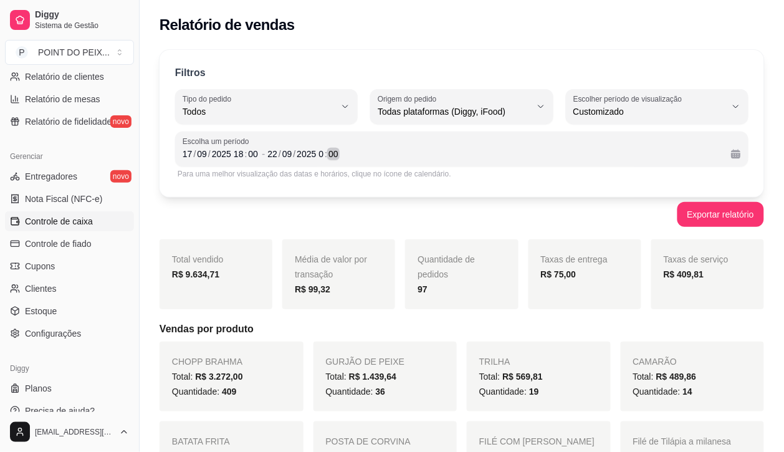
scroll to position [445, 0]
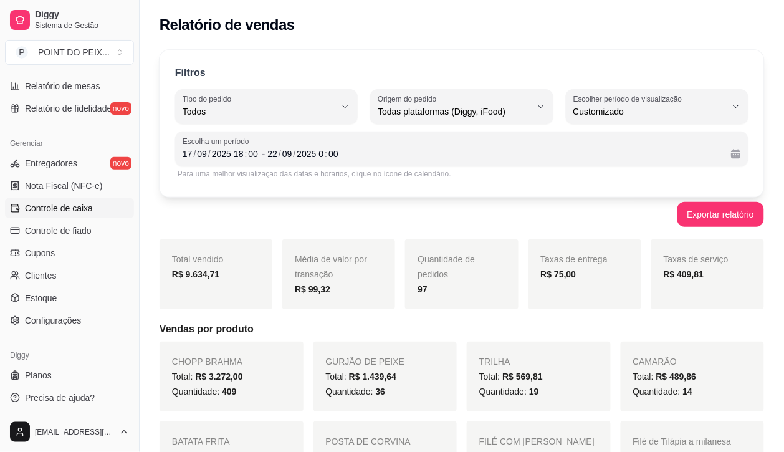
click at [72, 212] on span "Controle de caixa" at bounding box center [59, 208] width 68 height 12
